Goal: Task Accomplishment & Management: Manage account settings

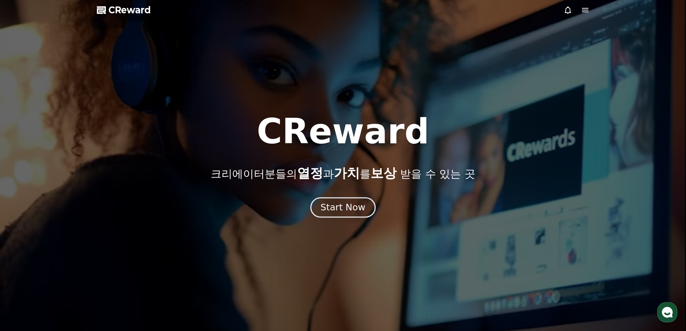
click at [346, 203] on div "Start Now" at bounding box center [342, 207] width 45 height 12
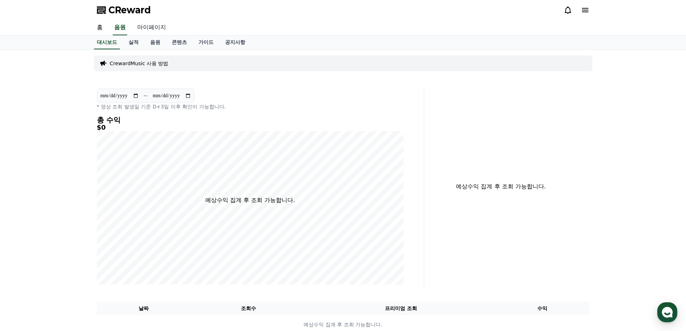
click at [160, 28] on link "마이페이지" at bounding box center [151, 27] width 40 height 15
select select "**********"
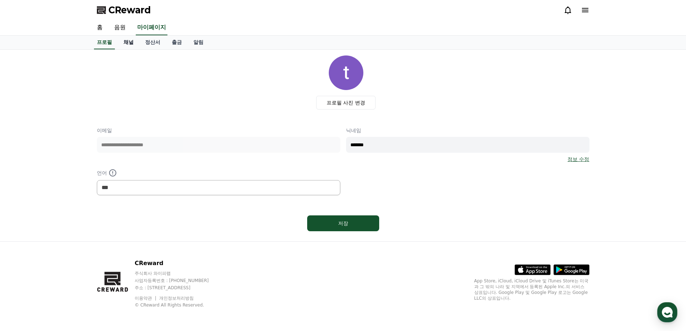
click at [131, 41] on link "채널" at bounding box center [129, 43] width 22 height 14
